Goal: Task Accomplishment & Management: Manage account settings

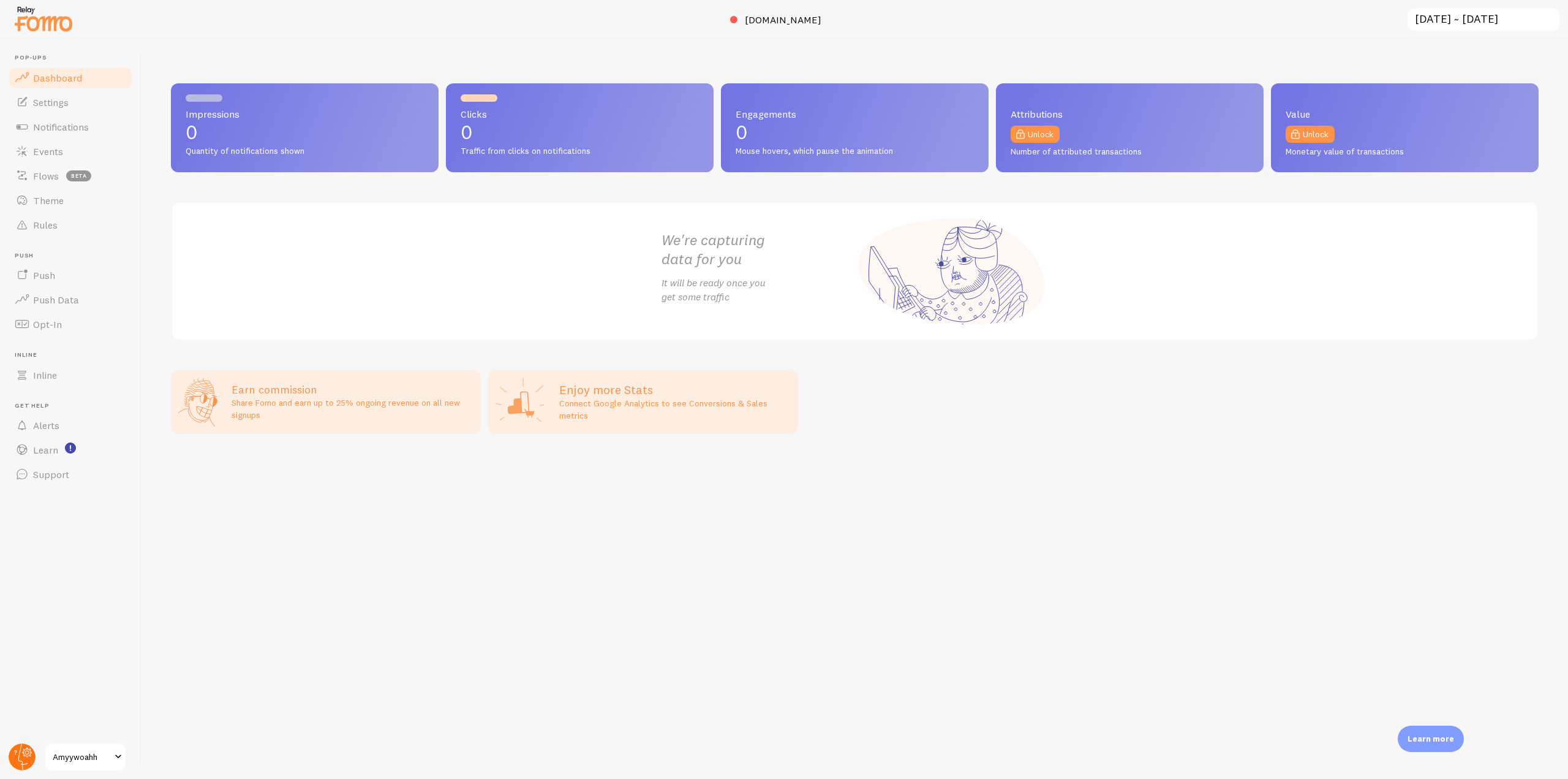
click at [27, 752] on icon at bounding box center [27, 753] width 4 height 4
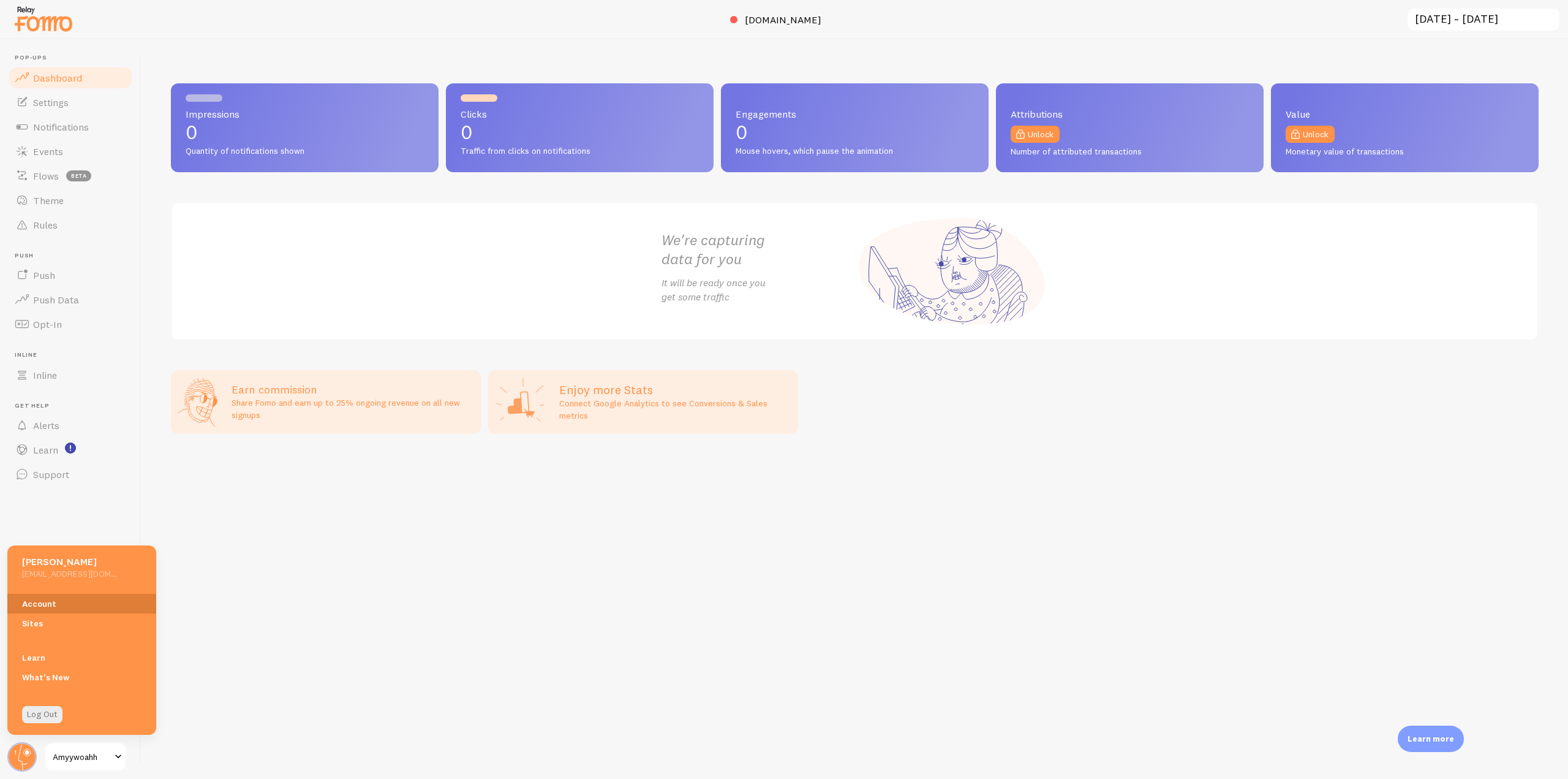
click at [48, 608] on link "Account" at bounding box center [82, 603] width 149 height 20
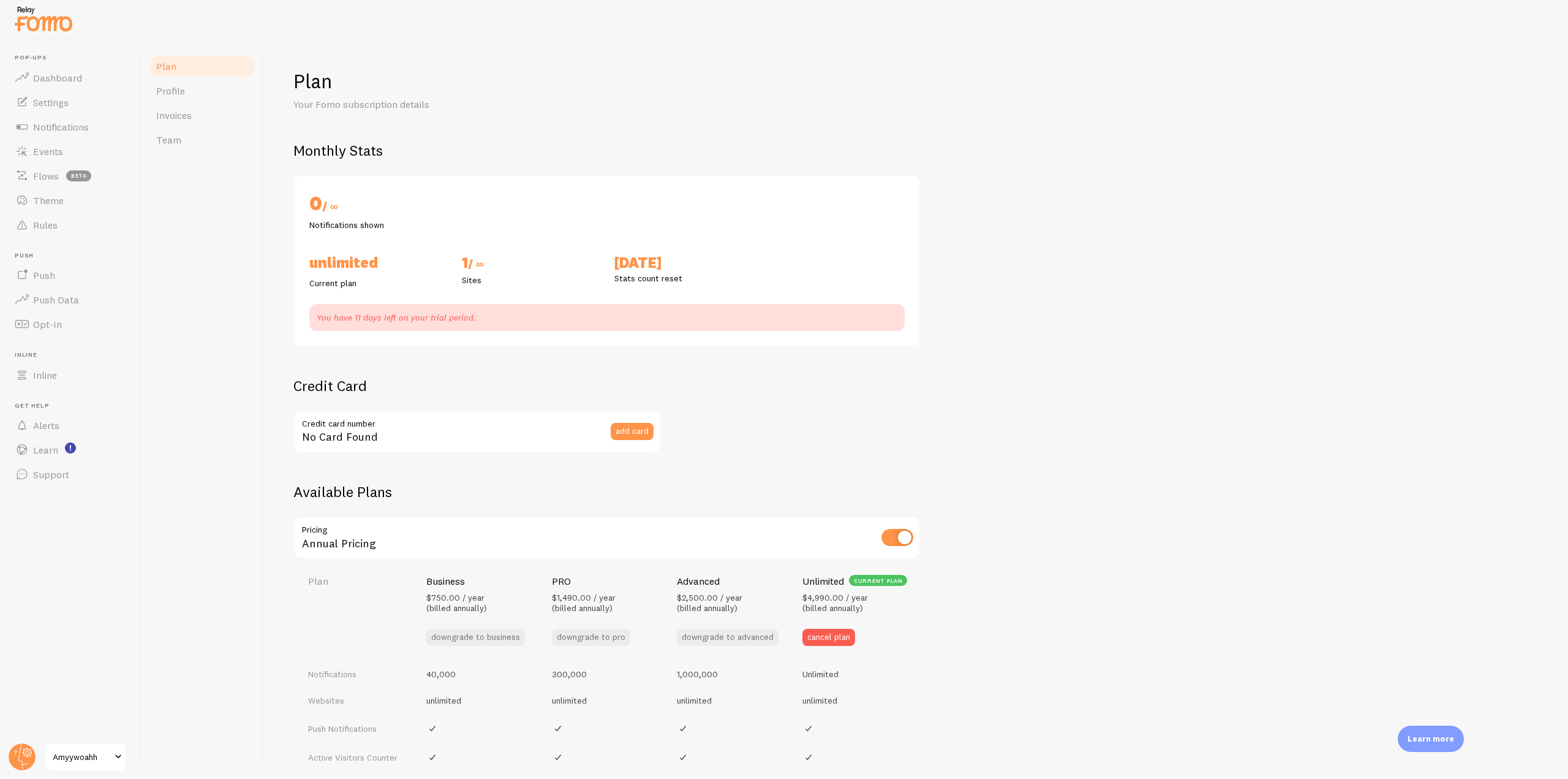
checkbox input "true"
drag, startPoint x: 62, startPoint y: 86, endPoint x: 113, endPoint y: 85, distance: 51.0
click at [62, 86] on link "Dashboard" at bounding box center [71, 78] width 126 height 24
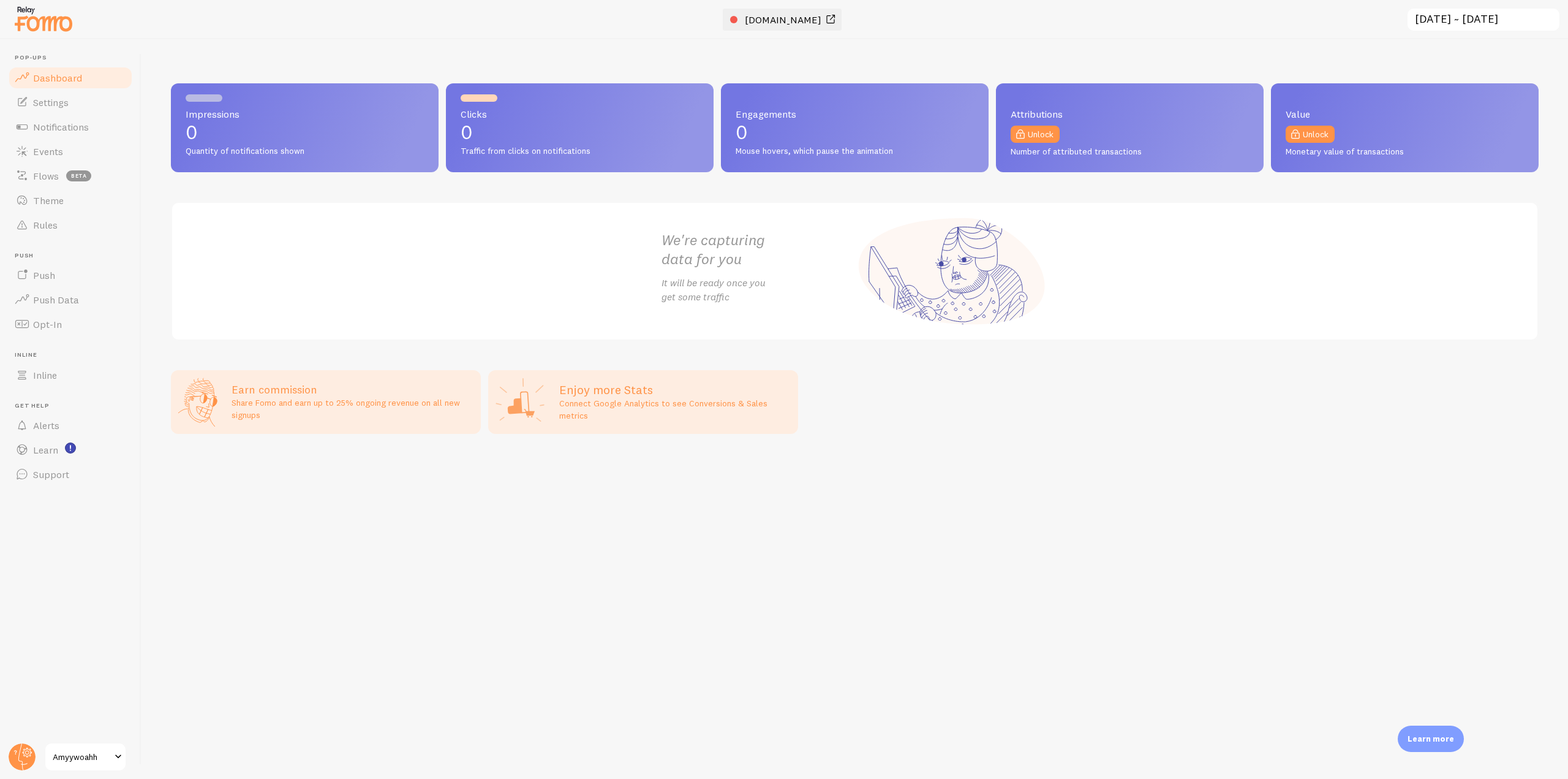
click at [747, 22] on span "[DOMAIN_NAME]" at bounding box center [783, 19] width 76 height 12
click at [71, 133] on link "Notifications" at bounding box center [71, 127] width 126 height 24
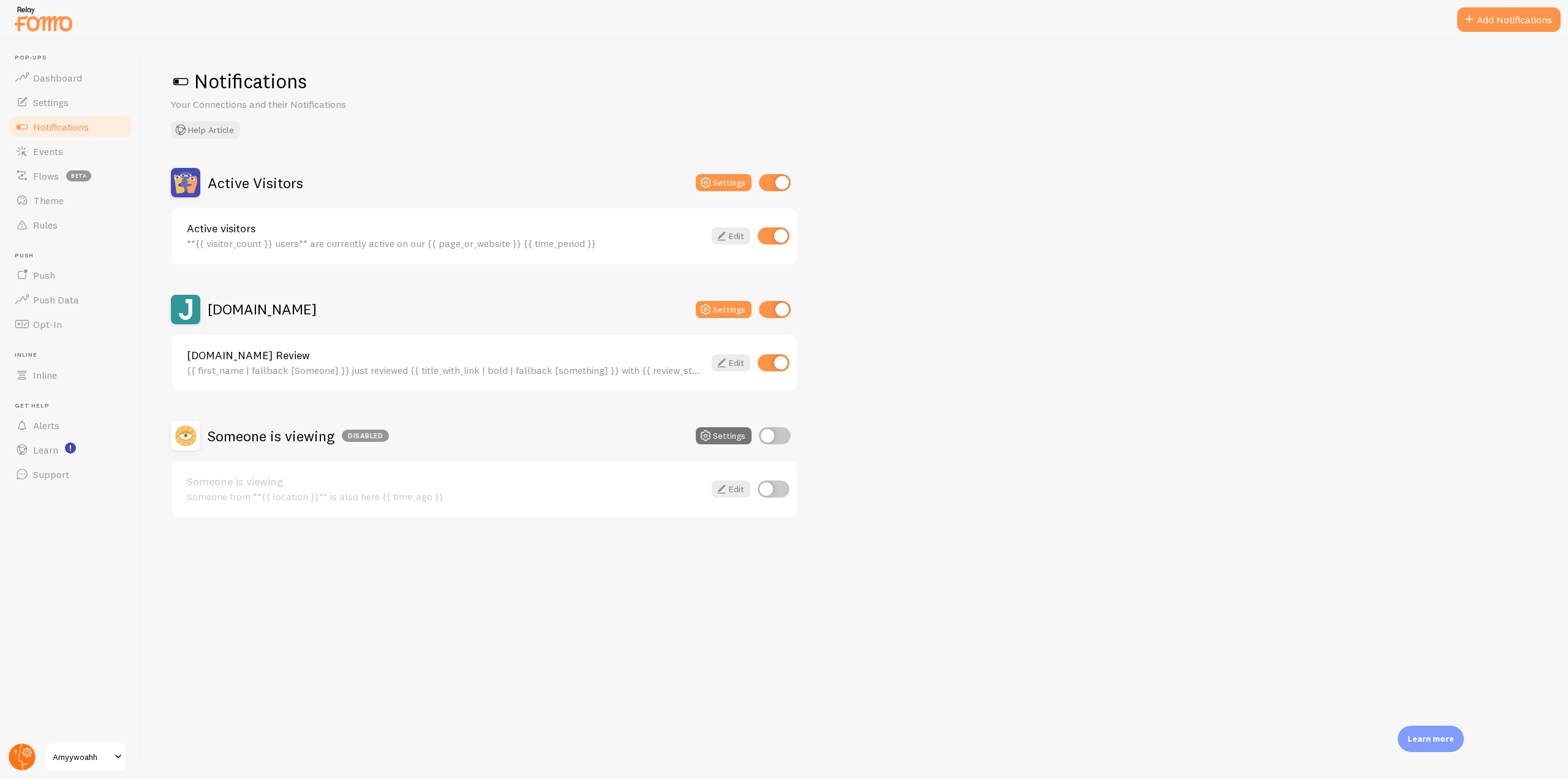
click at [23, 760] on circle at bounding box center [22, 757] width 27 height 27
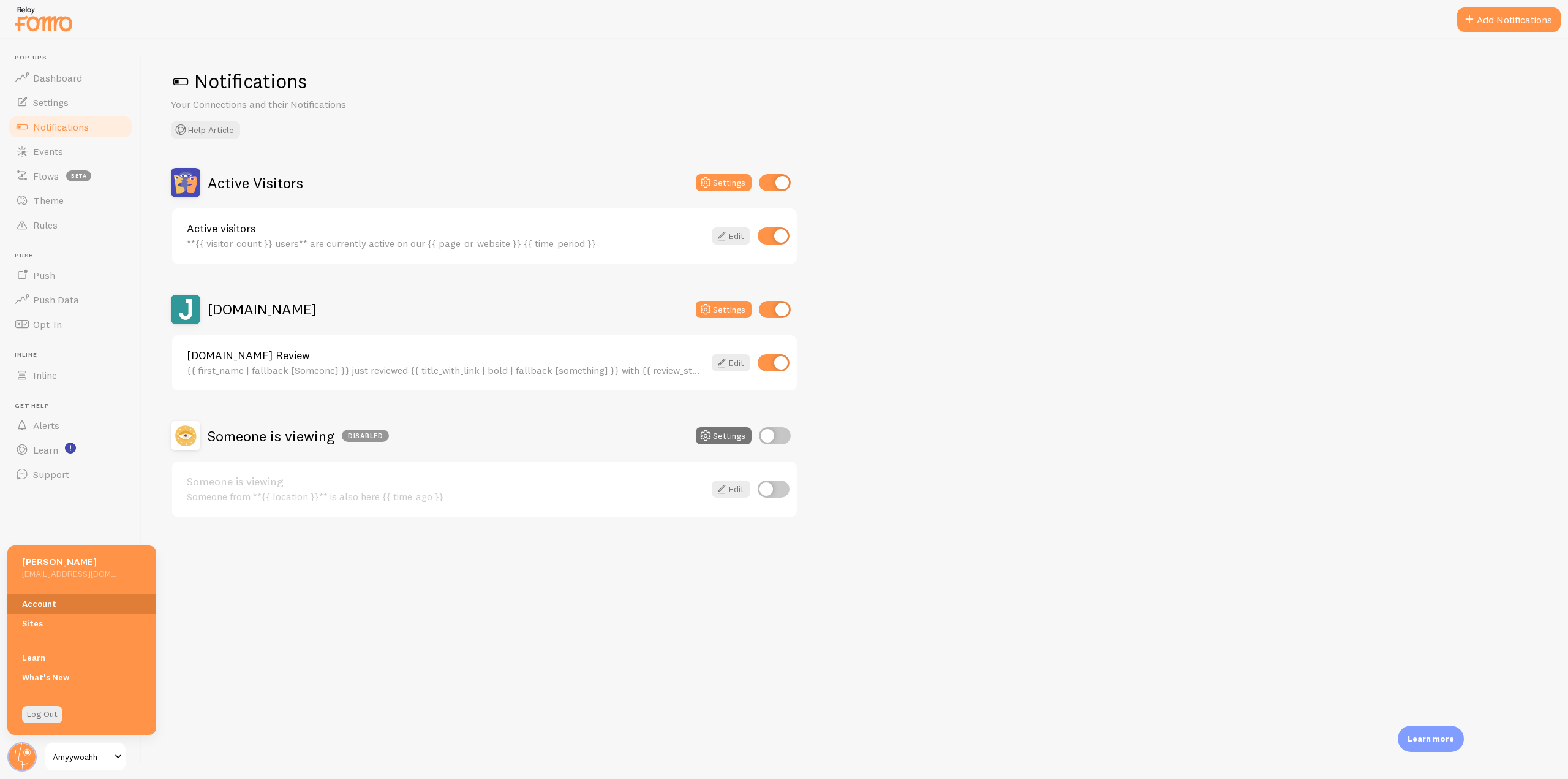
click at [55, 603] on link "Account" at bounding box center [82, 603] width 149 height 20
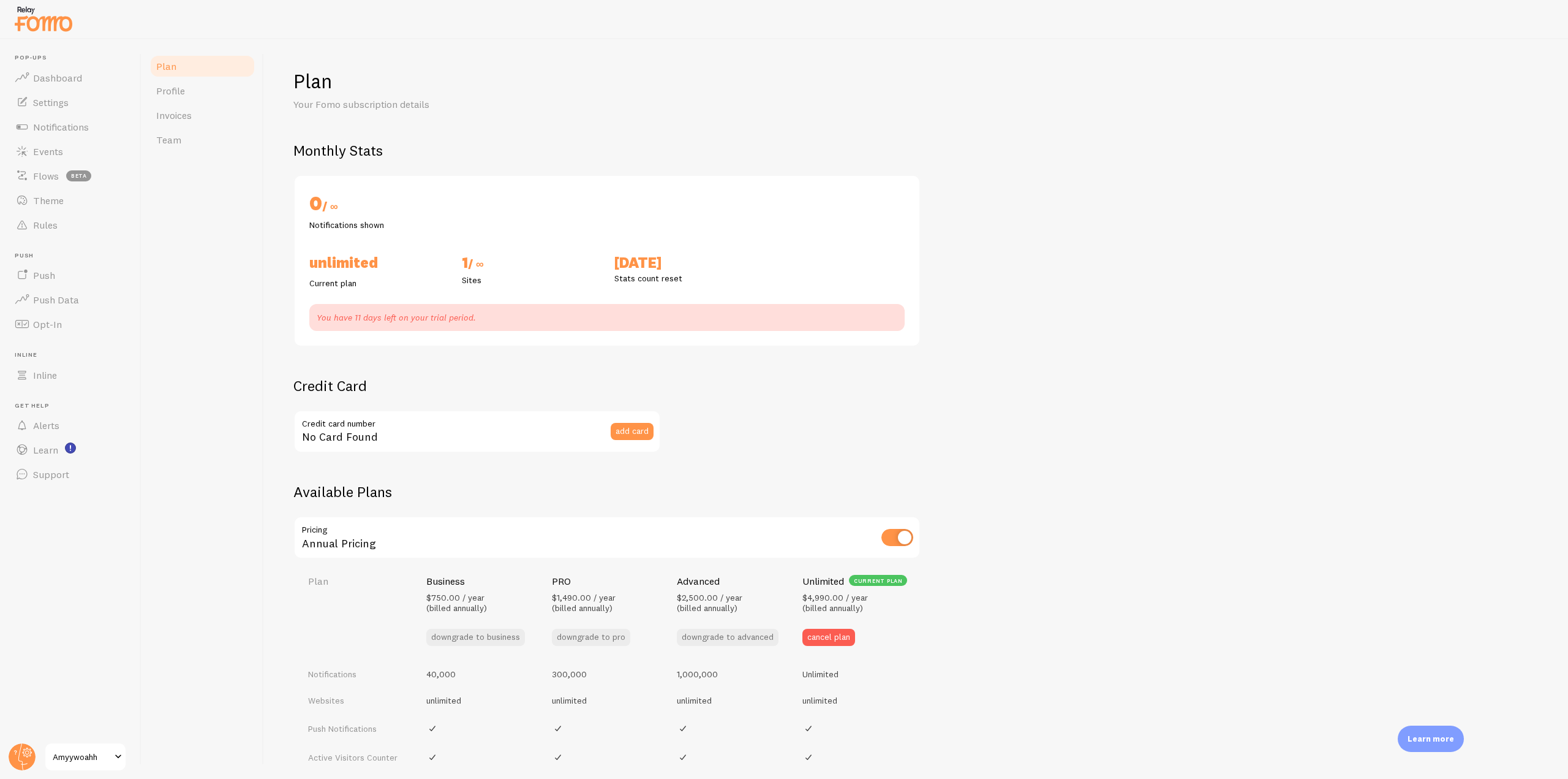
checkbox input "true"
click at [192, 136] on link "Team" at bounding box center [202, 139] width 107 height 24
